Goal: Navigation & Orientation: Find specific page/section

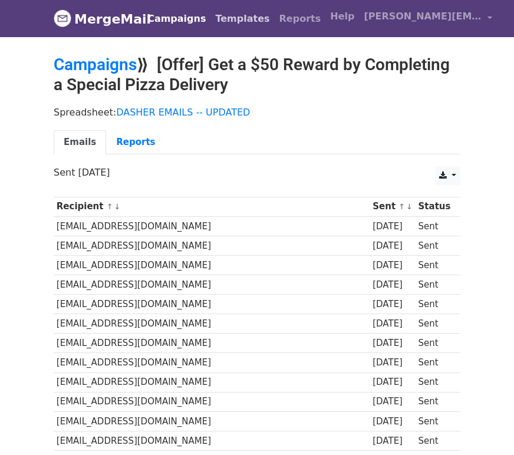
click at [228, 17] on link "Templates" at bounding box center [242, 19] width 64 height 24
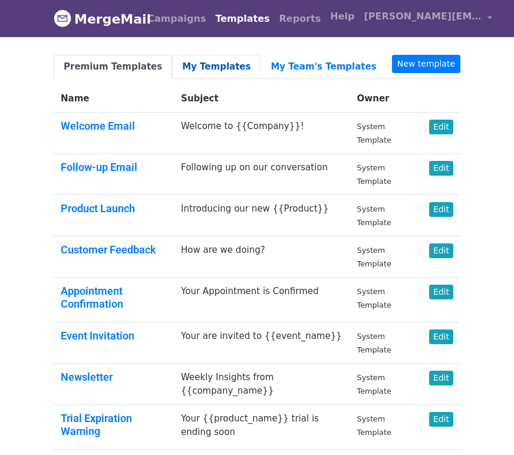
click at [201, 62] on link "My Templates" at bounding box center [216, 67] width 88 height 24
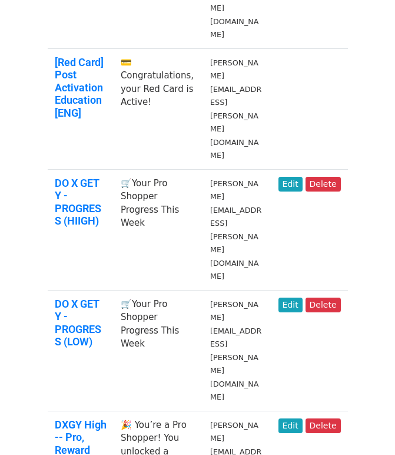
scroll to position [322, 0]
